Goal: Task Accomplishment & Management: Complete application form

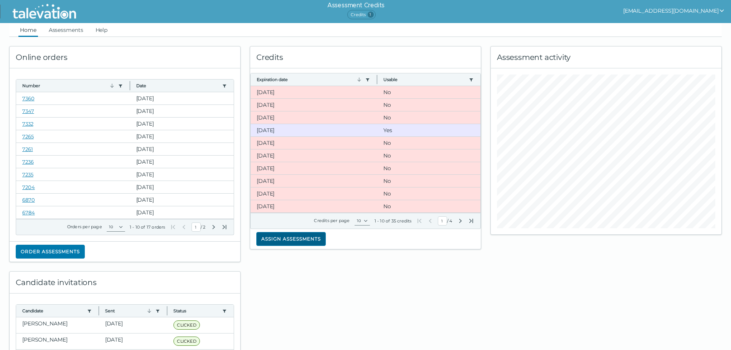
click at [276, 239] on button "Assign assessments" at bounding box center [290, 239] width 69 height 14
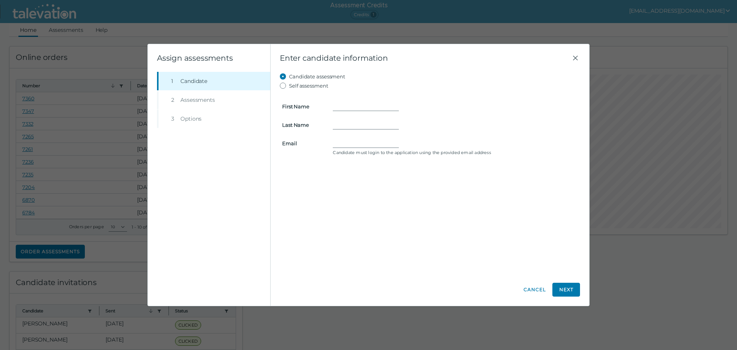
click at [342, 101] on form "First Name Last Name Email Candidate must login to the application using the pr…" at bounding box center [430, 124] width 300 height 68
click at [332, 102] on div at bounding box center [455, 106] width 254 height 9
click at [356, 138] on form "First Name Last Name Email Candidate must login to the application using the pr…" at bounding box center [430, 124] width 300 height 68
click at [358, 107] on input "First Name" at bounding box center [366, 106] width 66 height 9
type input "Sunshine"
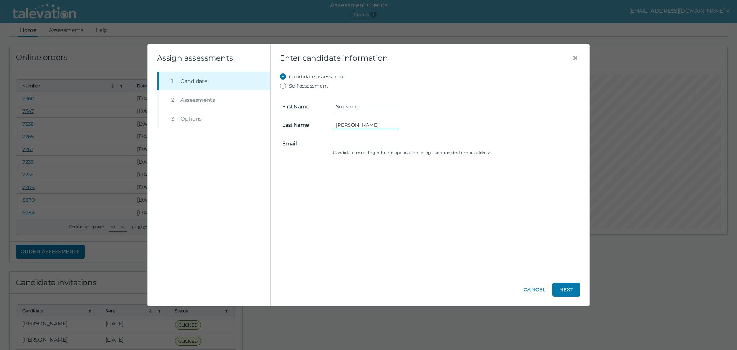
type input "[PERSON_NAME]"
type input "[EMAIL_ADDRESS][DOMAIN_NAME]"
click at [571, 288] on button "Next" at bounding box center [566, 290] width 28 height 14
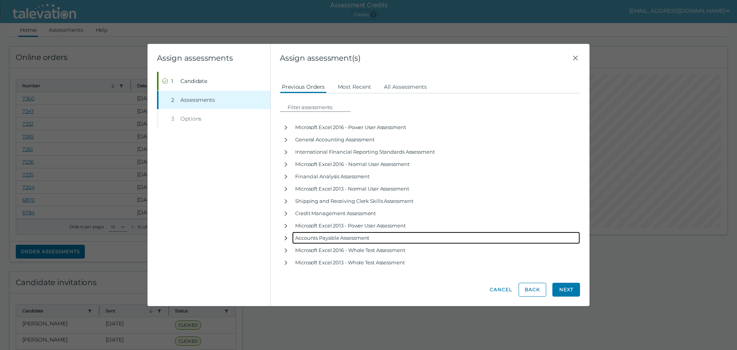
click at [283, 238] on icon "button" at bounding box center [286, 238] width 6 height 6
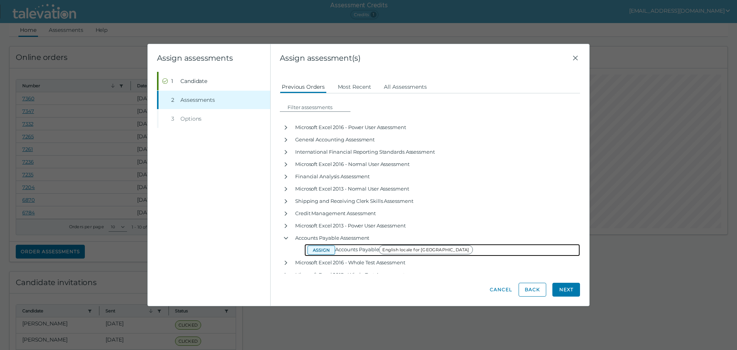
click at [326, 249] on button "Assign" at bounding box center [321, 249] width 28 height 9
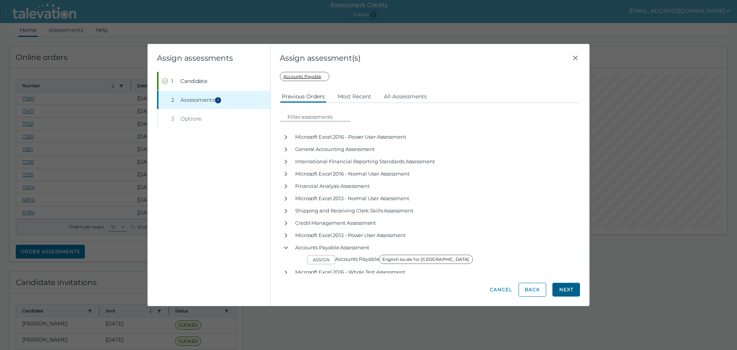
click at [565, 291] on button "Next" at bounding box center [566, 290] width 28 height 14
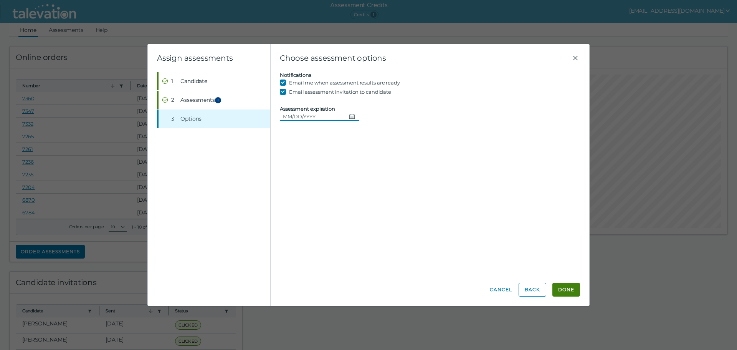
click at [352, 117] on icon "Choose date" at bounding box center [352, 116] width 6 height 6
click at [349, 210] on button "25" at bounding box center [349, 210] width 14 height 14
type input "[DATE]"
click at [567, 291] on button "Done" at bounding box center [566, 290] width 28 height 14
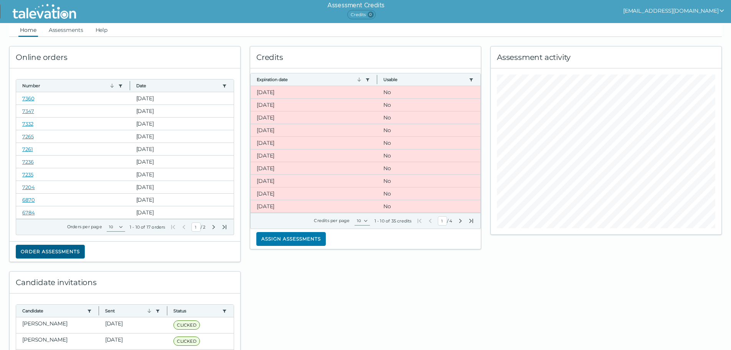
click at [71, 250] on button "Order assessments" at bounding box center [50, 252] width 69 height 14
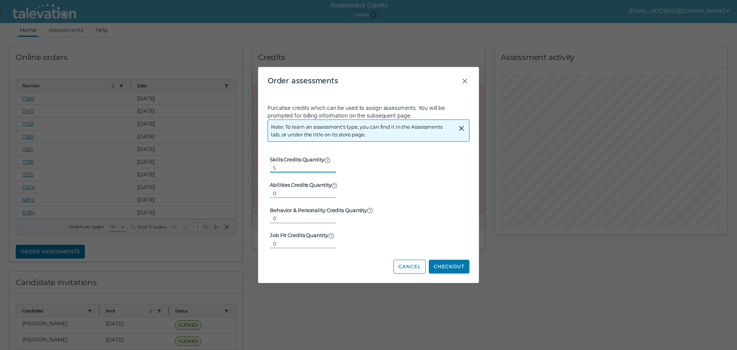
click at [327, 165] on input "5" at bounding box center [303, 167] width 66 height 9
click at [327, 170] on input "4" at bounding box center [303, 167] width 66 height 9
click at [327, 170] on input "3" at bounding box center [303, 167] width 66 height 9
click at [327, 170] on input "2" at bounding box center [303, 167] width 66 height 9
click at [327, 170] on input "1" at bounding box center [303, 167] width 66 height 9
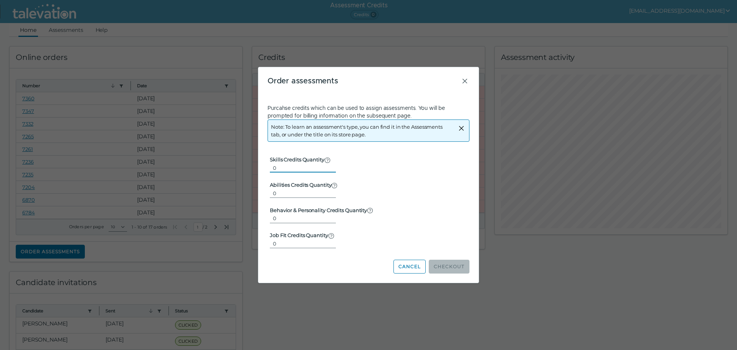
click at [327, 170] on input "0" at bounding box center [303, 167] width 66 height 9
click at [328, 164] on input "1" at bounding box center [303, 167] width 66 height 9
click at [328, 164] on input "2" at bounding box center [303, 167] width 66 height 9
click at [328, 164] on input "3" at bounding box center [303, 167] width 66 height 9
click at [328, 164] on input "4" at bounding box center [303, 167] width 66 height 9
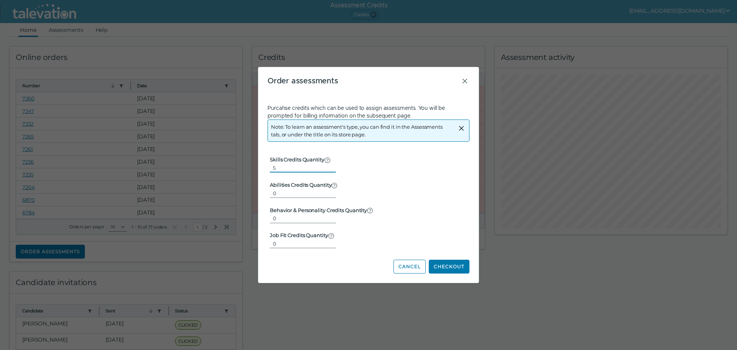
type input "5"
click at [328, 164] on input "5" at bounding box center [303, 167] width 66 height 9
click at [446, 268] on button "Checkout" at bounding box center [449, 266] width 41 height 14
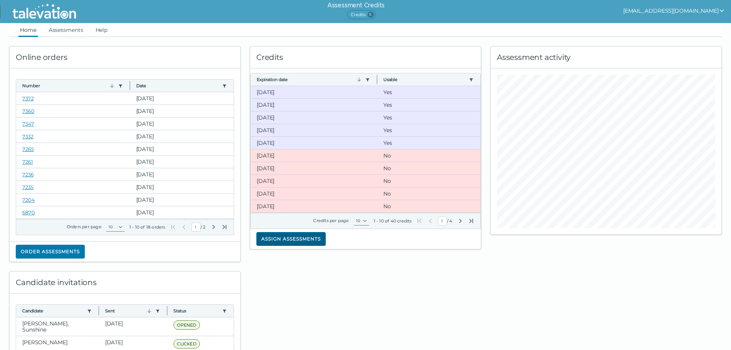
click at [293, 237] on button "Assign assessments" at bounding box center [290, 239] width 69 height 14
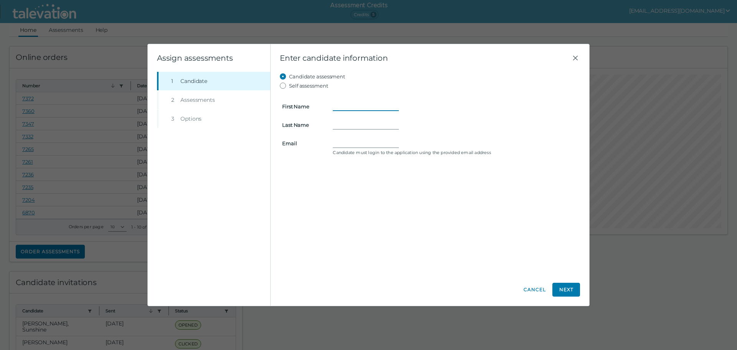
drag, startPoint x: 339, startPoint y: 104, endPoint x: 347, endPoint y: 98, distance: 9.3
click at [341, 100] on form "First Name Last Name Email Candidate must login to the application using the pr…" at bounding box center [430, 124] width 300 height 68
type input "Sunshine"
click at [348, 124] on input "Last Name" at bounding box center [366, 124] width 66 height 9
type input "[PERSON_NAME]"
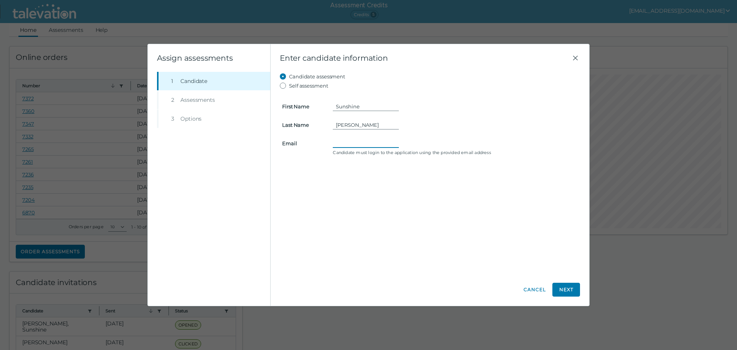
click at [349, 141] on input "Email" at bounding box center [366, 143] width 66 height 9
type input "[EMAIL_ADDRESS][DOMAIN_NAME]"
click at [570, 288] on button "Next" at bounding box center [566, 290] width 28 height 14
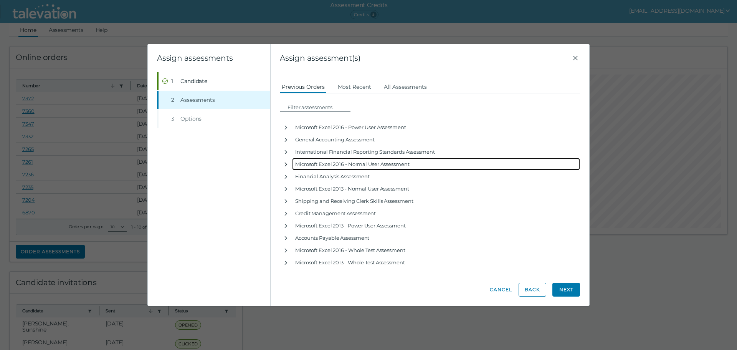
click at [287, 165] on icon "button" at bounding box center [286, 164] width 6 height 6
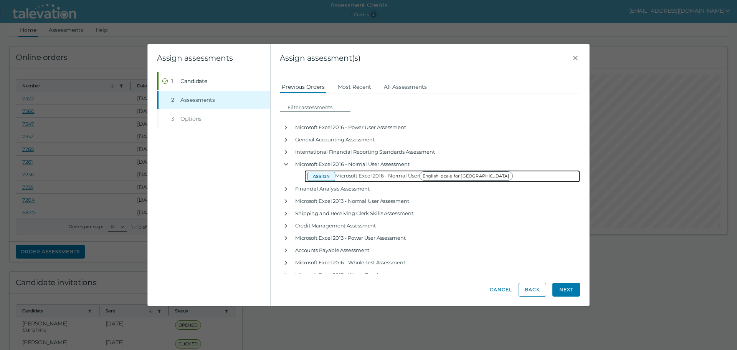
click at [327, 176] on button "Assign" at bounding box center [321, 176] width 28 height 9
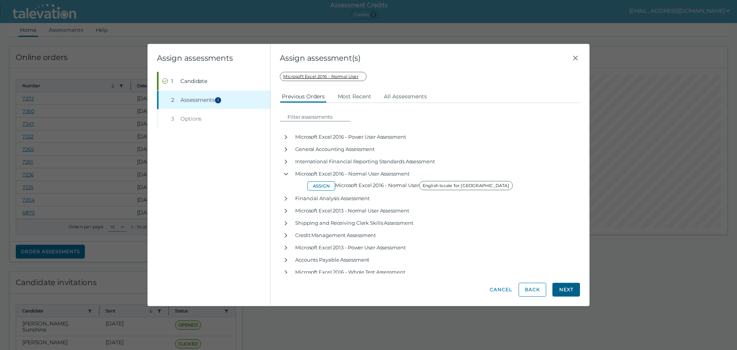
click at [574, 291] on button "Next" at bounding box center [566, 290] width 28 height 14
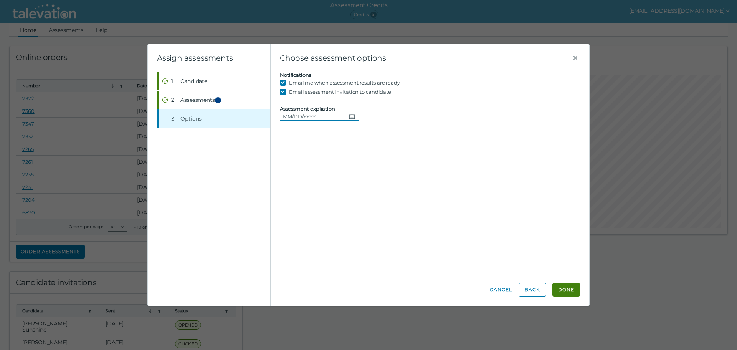
click at [349, 117] on icon "Choose date" at bounding box center [352, 116] width 6 height 6
click at [351, 211] on button "25" at bounding box center [349, 210] width 14 height 14
type input "[DATE]"
drag, startPoint x: 571, startPoint y: 288, endPoint x: 564, endPoint y: 284, distance: 7.7
click at [570, 288] on button "Done" at bounding box center [566, 290] width 28 height 14
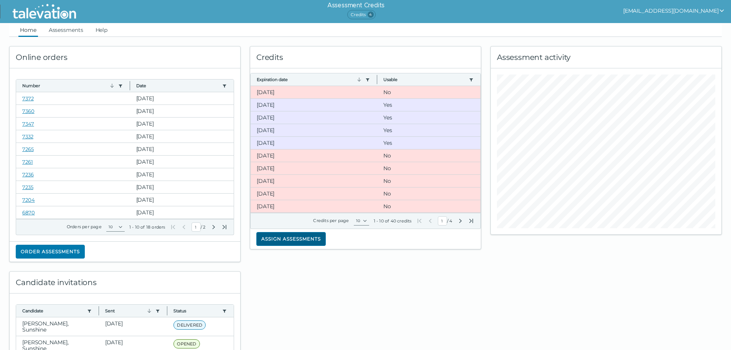
click at [298, 232] on button "Assign assessments" at bounding box center [290, 239] width 69 height 14
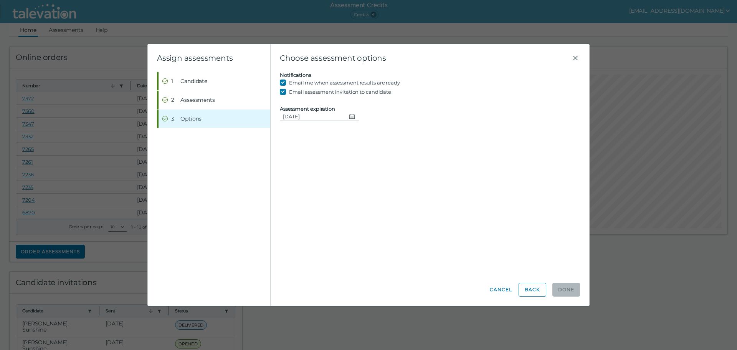
click at [413, 265] on div "Candidate assessment Self assessment First Name This field cannot be empty! Las…" at bounding box center [430, 173] width 300 height 202
click at [352, 115] on icon "Change date, 09/25/2025" at bounding box center [351, 116] width 5 height 5
click at [349, 209] on button "25" at bounding box center [349, 210] width 14 height 14
click at [540, 293] on button "Back" at bounding box center [533, 290] width 28 height 14
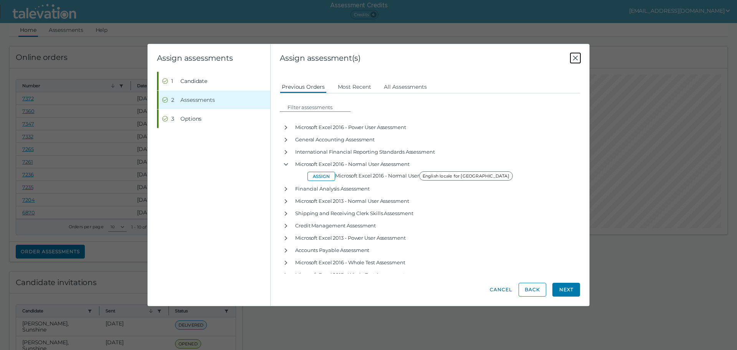
click at [579, 58] on icon "Close" at bounding box center [575, 57] width 9 height 9
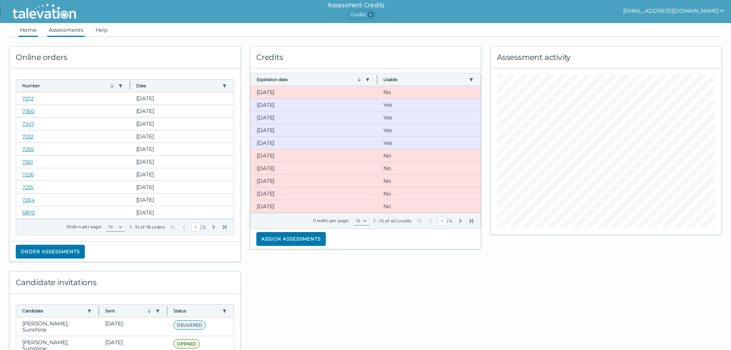
click at [61, 30] on link "Assessments" at bounding box center [66, 30] width 38 height 14
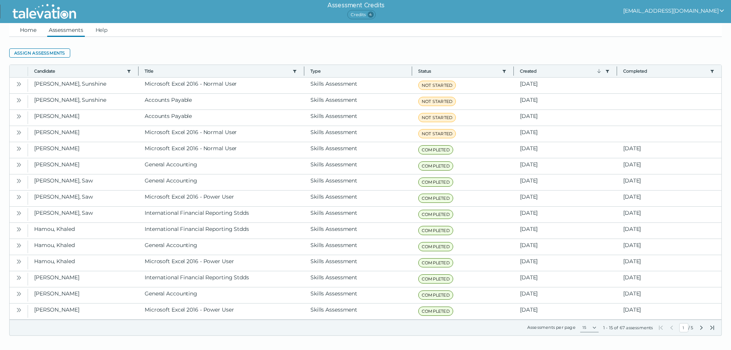
drag, startPoint x: 30, startPoint y: 31, endPoint x: 46, endPoint y: 36, distance: 17.6
click at [30, 31] on link "Home" at bounding box center [28, 30] width 20 height 14
